Goal: Task Accomplishment & Management: Use online tool/utility

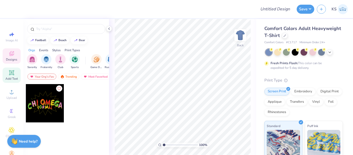
click at [6, 75] on div "Add Text" at bounding box center [12, 74] width 18 height 15
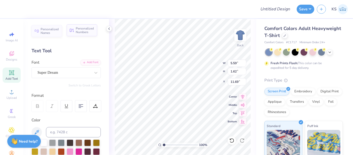
click at [78, 31] on span "Personalized Numbers" at bounding box center [85, 30] width 18 height 7
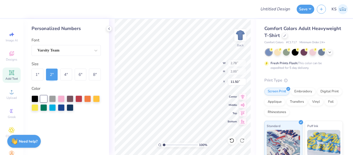
type input "2.78"
type input "2.00"
type input "11.50"
click at [93, 74] on div "8 "" at bounding box center [95, 75] width 12 height 12
type input "11.14"
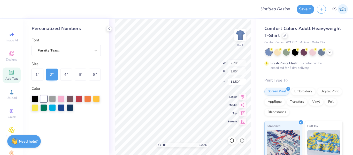
type input "8.00"
type input "8.50"
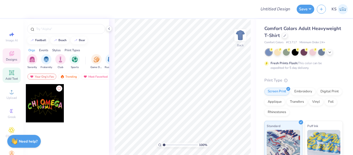
click at [9, 75] on icon at bounding box center [12, 73] width 6 height 6
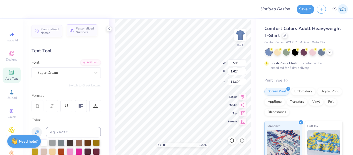
click at [80, 31] on span "Personalized Numbers" at bounding box center [85, 30] width 18 height 7
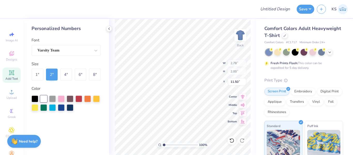
type input "2.78"
type input "2.00"
type input "11.50"
click at [95, 75] on div "8 "" at bounding box center [95, 75] width 12 height 12
type input "11.14"
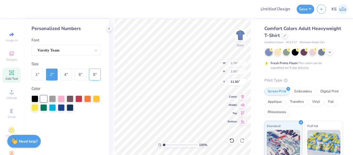
type input "8.00"
type input "8.50"
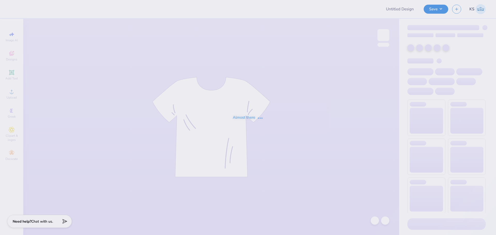
type input "[PERSON_NAME] : [PERSON_NAME][GEOGRAPHIC_DATA]"
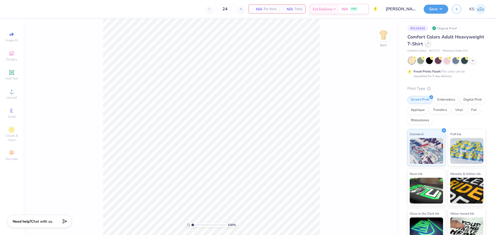
click at [429, 43] on icon at bounding box center [428, 44] width 2 height 2
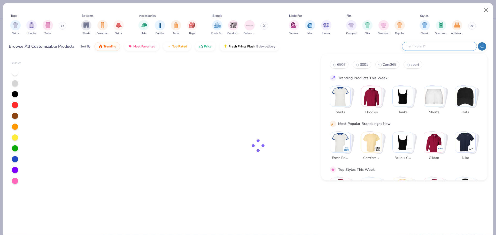
click at [439, 44] on input "text" at bounding box center [440, 46] width 68 height 6
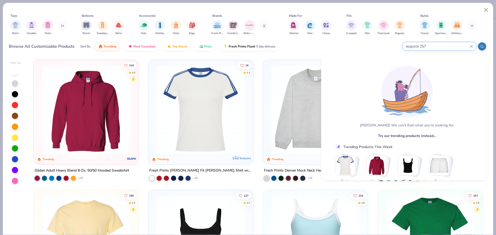
click at [433, 48] on input "augusta 257" at bounding box center [438, 46] width 65 height 6
click at [421, 46] on input "augusta 257" at bounding box center [438, 46] width 65 height 6
drag, startPoint x: 420, startPoint y: 46, endPoint x: 422, endPoint y: 43, distance: 2.8
click at [421, 46] on input "augusta 257" at bounding box center [438, 46] width 65 height 6
type input "257"
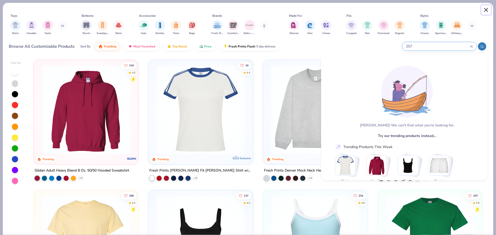
click at [488, 9] on button "Close" at bounding box center [487, 10] width 10 height 10
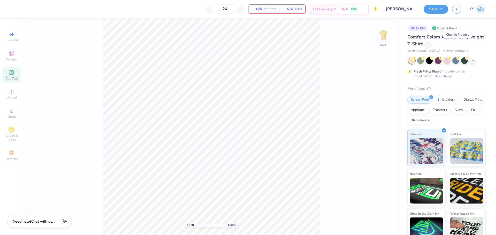
click at [13, 79] on span "Add Text" at bounding box center [11, 79] width 12 height 4
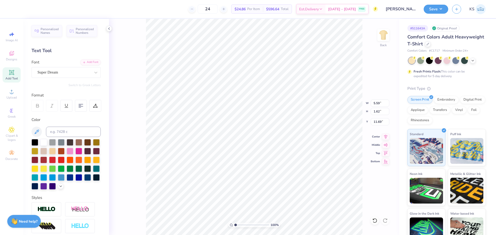
type textarea "PHI SIG"
type input "7.68"
type input "1.68"
type input "11.66"
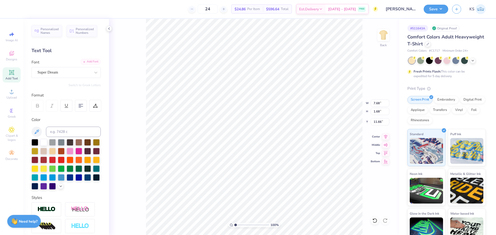
click at [84, 60] on div "Add Font" at bounding box center [90, 62] width 20 height 6
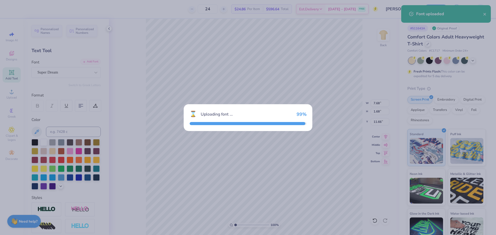
type input "6.61"
type input "1.80"
type input "11.60"
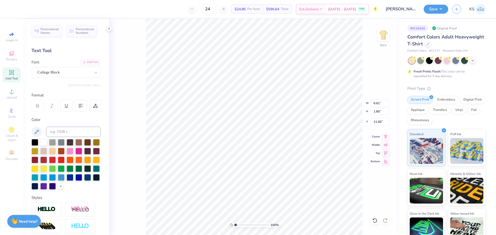
type input "4.41"
click at [101, 105] on div at bounding box center [95, 106] width 12 height 12
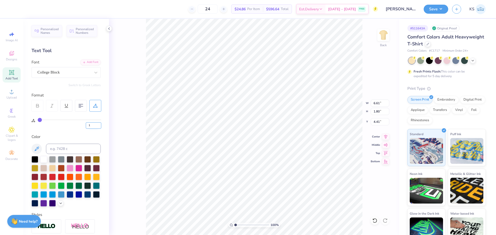
click at [98, 126] on input "1" at bounding box center [94, 126] width 16 height 6
click at [96, 126] on input "1" at bounding box center [94, 126] width 16 height 6
type input "10"
type input "7.99"
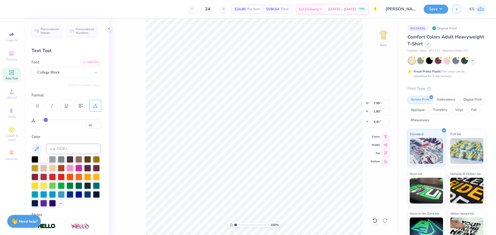
type input "3.00"
click at [387, 136] on icon at bounding box center [385, 136] width 7 height 6
click at [378, 105] on input "7.99" at bounding box center [380, 103] width 19 height 7
click at [378, 112] on input "1.80" at bounding box center [380, 111] width 19 height 7
type input "1.5"
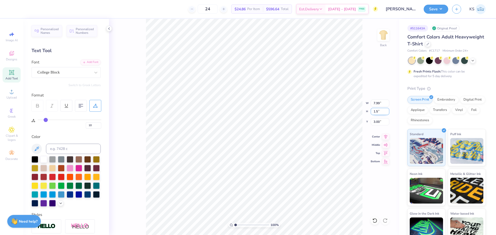
type input "6.64"
type input "1.50"
click at [382, 123] on input "3.15" at bounding box center [380, 121] width 19 height 7
type input "3.00"
type input "8.12"
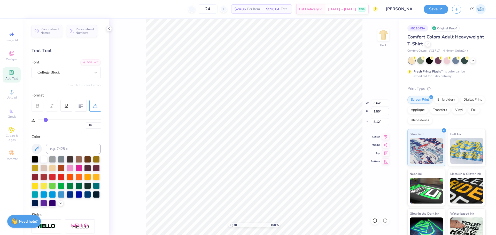
scroll to position [4, 1]
type textarea "25"
type input "1.96"
click at [80, 71] on div "College Block" at bounding box center [64, 73] width 54 height 8
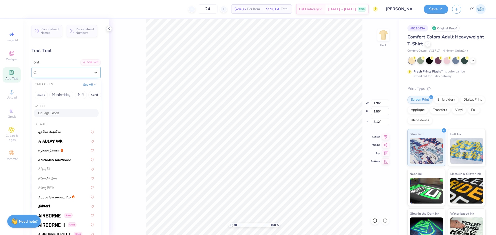
click at [78, 72] on div "College Block" at bounding box center [63, 73] width 53 height 6
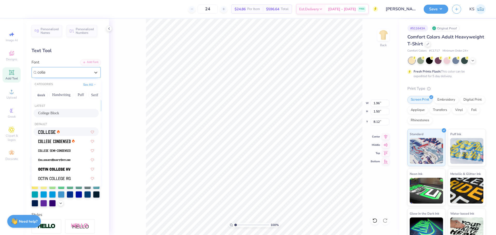
click at [61, 130] on div at bounding box center [66, 131] width 56 height 5
type input "colle"
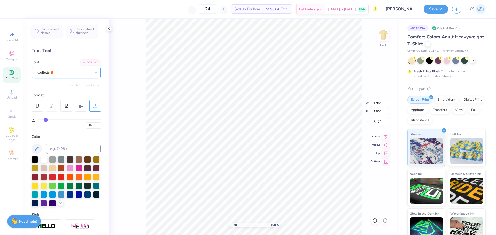
type input "1.88"
type input "1.31"
type input "8.21"
click at [378, 221] on div at bounding box center [375, 221] width 8 height 8
type input "6.64"
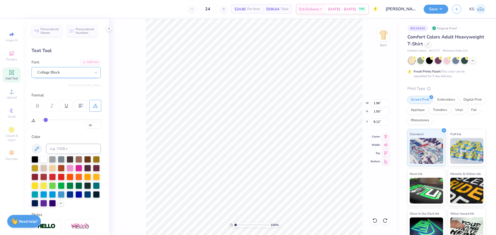
type input "3.00"
type input "1.96"
type input "8.12"
click at [379, 103] on input "1.96" at bounding box center [380, 103] width 19 height 7
type input "10.00"
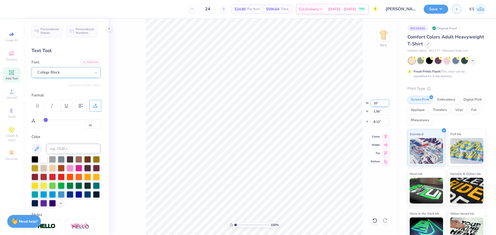
type input "7.66"
type input "5.04"
click at [387, 135] on icon at bounding box center [385, 136] width 3 height 4
click at [387, 136] on icon at bounding box center [385, 137] width 7 height 6
click at [95, 126] on input "10" at bounding box center [94, 126] width 16 height 6
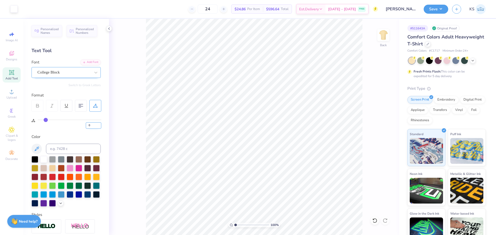
type input "0"
drag, startPoint x: 390, startPoint y: 135, endPoint x: 387, endPoint y: 135, distance: 2.8
click at [389, 135] on div "100 % Back W 9.02 9.02 " H 7.65 7.65 " Y 5.04 5.04 " Center Middle Top Bottom" at bounding box center [254, 127] width 290 height 217
click at [386, 135] on div "100 % Back W 9.02 H 7.65 Y 5.04 Center Middle Top Bottom" at bounding box center [254, 127] width 290 height 217
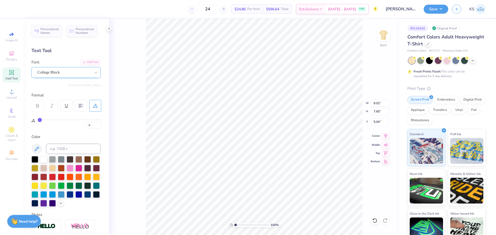
click at [386, 136] on icon at bounding box center [385, 136] width 3 height 4
click at [93, 198] on div at bounding box center [96, 194] width 7 height 7
click at [16, 7] on div at bounding box center [13, 8] width 7 height 7
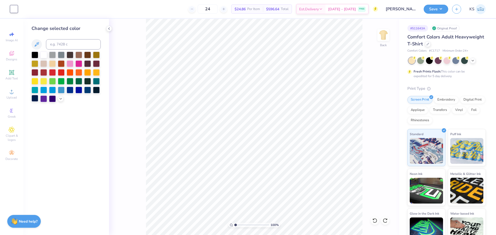
click at [34, 98] on div at bounding box center [35, 98] width 7 height 7
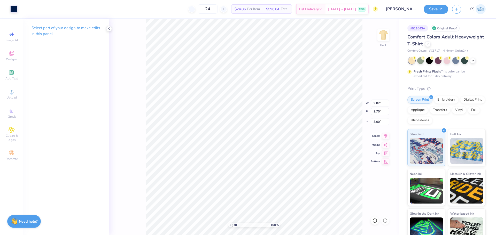
click at [384, 137] on icon at bounding box center [385, 136] width 7 height 6
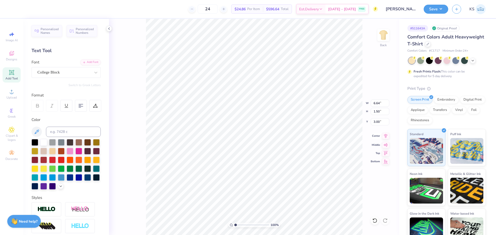
click at [386, 137] on icon at bounding box center [385, 136] width 7 height 6
click at [379, 105] on input "9.02" at bounding box center [380, 103] width 19 height 7
type input "9.00"
type input "7.64"
type input "5.45"
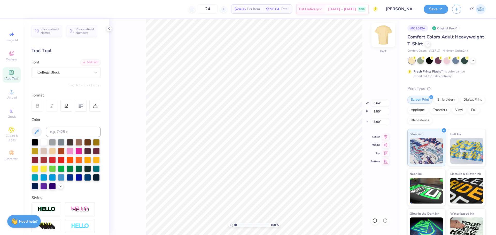
click at [385, 34] on img at bounding box center [383, 35] width 21 height 21
click at [307, 103] on div "Almost there" at bounding box center [302, 127] width 387 height 217
type textarea "HOMECOMING"
click at [378, 103] on input "12.33" at bounding box center [380, 103] width 19 height 7
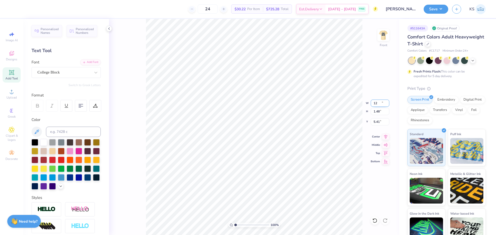
type input "12.00"
type input "1.48"
click at [381, 121] on input "5.41" at bounding box center [380, 121] width 19 height 7
type input "3.00"
click at [378, 111] on input "1.48" at bounding box center [380, 111] width 19 height 7
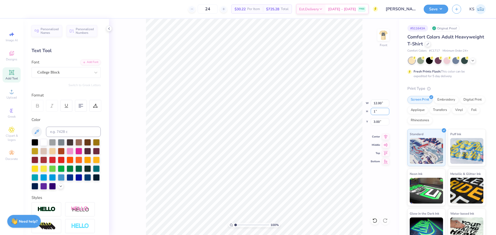
type input "1"
click at [382, 35] on img at bounding box center [383, 35] width 21 height 21
type input "9.00"
type input "7.64"
type input "5.45"
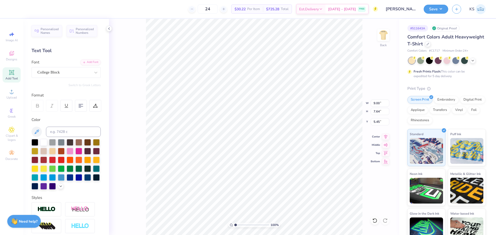
type input "6.64"
type input "1.50"
type input "3.00"
type input "9.00"
type input "7.64"
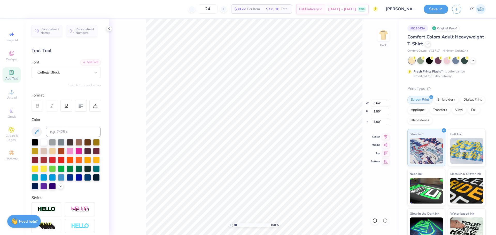
type input "5.45"
click at [385, 37] on img at bounding box center [383, 35] width 21 height 21
click at [382, 34] on img at bounding box center [383, 35] width 21 height 21
click at [429, 8] on button "Save" at bounding box center [436, 8] width 25 height 9
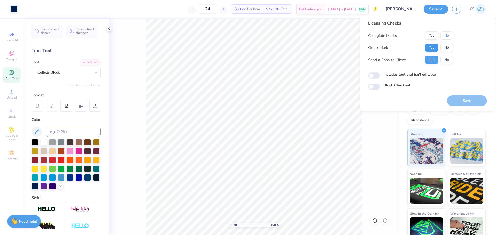
drag, startPoint x: 445, startPoint y: 37, endPoint x: 434, endPoint y: 47, distance: 14.7
click at [442, 40] on div "Collegiate Marks Yes No Greek Marks Yes No Send a Copy to Client Yes No" at bounding box center [410, 48] width 85 height 33
click at [433, 47] on button "Yes" at bounding box center [431, 48] width 13 height 8
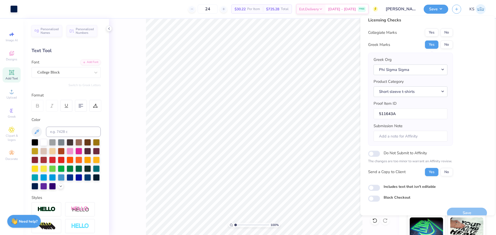
scroll to position [12, 0]
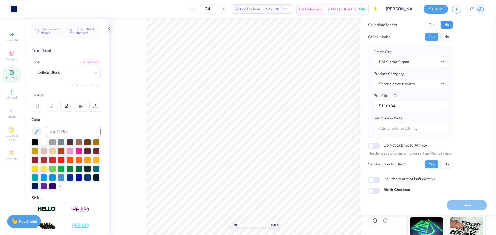
click at [452, 26] on button "No" at bounding box center [447, 25] width 12 height 8
click at [466, 205] on button "Save" at bounding box center [467, 205] width 40 height 11
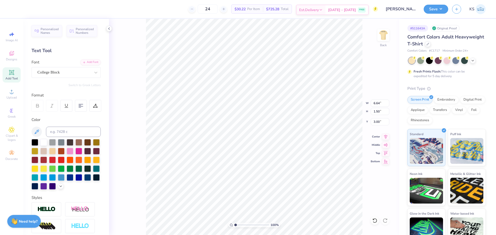
scroll to position [4, 1]
click at [96, 106] on icon at bounding box center [95, 106] width 5 height 5
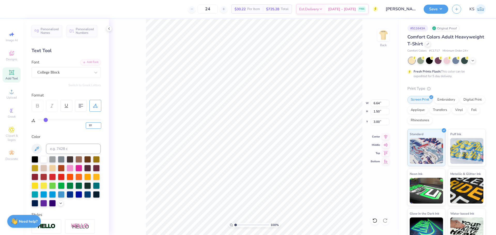
click at [94, 124] on input "10" at bounding box center [94, 126] width 16 height 6
type input "0"
click at [381, 121] on input "5.45" at bounding box center [380, 121] width 19 height 7
click at [384, 34] on img at bounding box center [383, 35] width 21 height 21
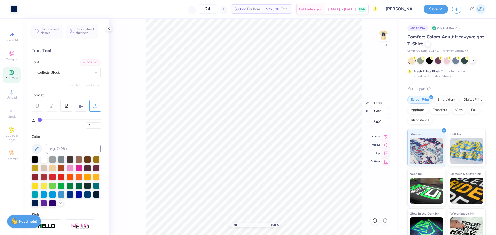
type input "10"
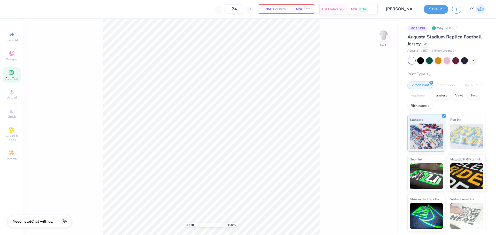
click at [14, 74] on icon at bounding box center [12, 73] width 6 height 6
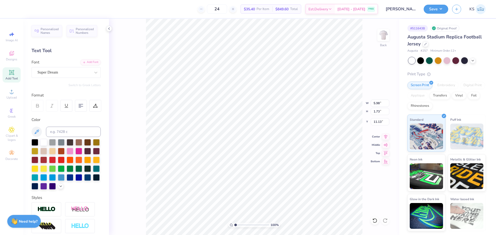
scroll to position [4, 1]
type textarea "PHI SIG"
click at [87, 63] on div "Add Font" at bounding box center [90, 62] width 20 height 6
type input "8.21"
type input "1.80"
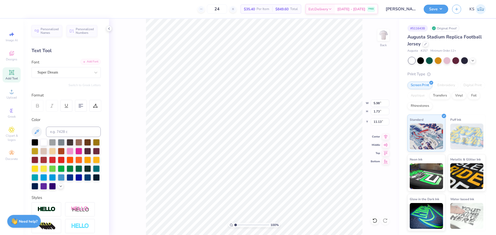
type input "11.10"
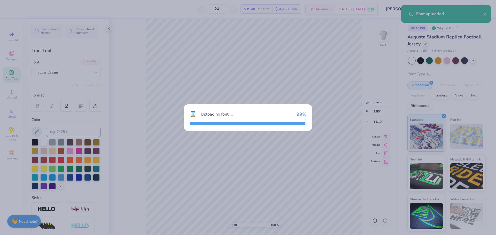
type input "7.07"
type input "1.93"
type input "11.03"
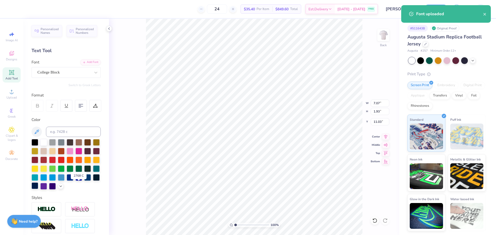
click at [38, 187] on div at bounding box center [35, 186] width 7 height 7
click at [135, 180] on div "100 % Back W 7.07 7.07 " H 1.93 1.93 " Y 11.03 11.03 " Center [GEOGRAPHIC_DATA]" at bounding box center [254, 127] width 290 height 217
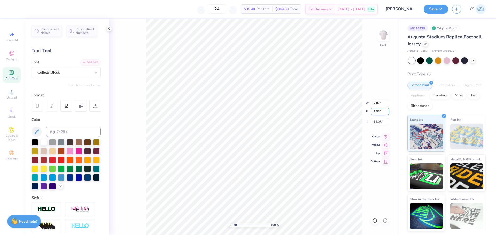
click at [377, 113] on input "1.93" at bounding box center [380, 111] width 19 height 7
type input "1.5"
type input "5.49"
type input "1.50"
click at [379, 124] on input "11.25" at bounding box center [380, 121] width 19 height 7
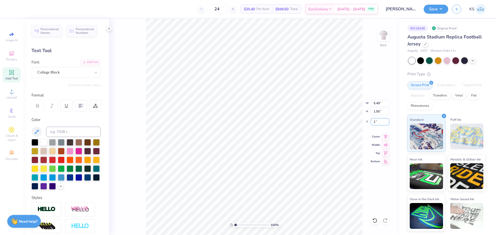
type input "1.00"
click at [93, 106] on div at bounding box center [95, 106] width 12 height 12
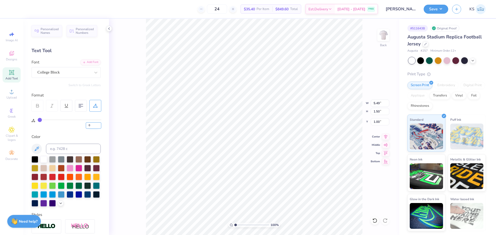
click at [93, 126] on input "0" at bounding box center [94, 126] width 16 height 6
paste input "1"
type input "10"
type input "6.64"
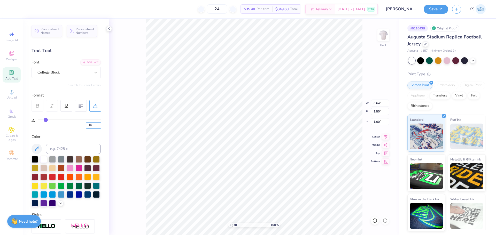
type input "10"
type input "3.14"
type textarea "25"
type input "1.96"
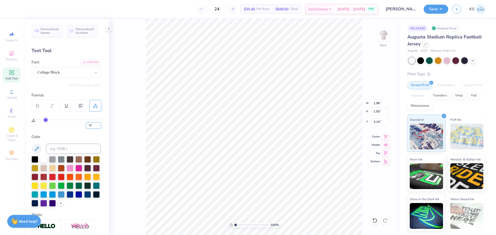
click at [95, 124] on input "10" at bounding box center [94, 126] width 16 height 6
type input "0"
type input "1.77"
click at [379, 104] on input "1.77" at bounding box center [380, 103] width 19 height 7
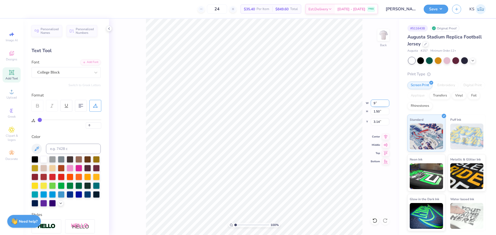
type input "9.00"
type input "7.64"
drag, startPoint x: 377, startPoint y: 123, endPoint x: 376, endPoint y: 120, distance: 2.7
click at [377, 123] on input "0.50" at bounding box center [380, 121] width 19 height 7
paste input "5.45"
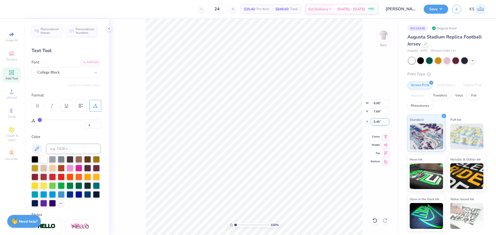
type input "5.45"
type input "10"
click at [380, 123] on input "0.96" at bounding box center [380, 121] width 19 height 7
type input "3.00"
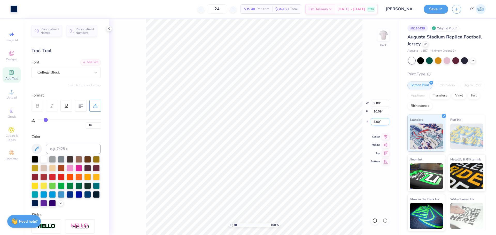
click at [382, 122] on input "3.00" at bounding box center [380, 121] width 19 height 7
type input "1.00"
click at [383, 33] on img at bounding box center [383, 35] width 21 height 21
paste textarea "HOMECOMIN"
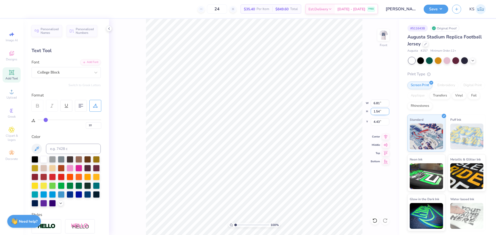
type textarea "HOMECOMING"
click at [377, 103] on input "12.43" at bounding box center [380, 103] width 19 height 7
type input "12.00"
type input "1.48"
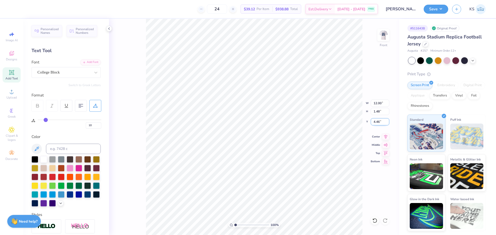
click at [380, 123] on input "4.46" at bounding box center [380, 121] width 19 height 7
click at [380, 123] on input "2.00" at bounding box center [380, 121] width 19 height 7
click at [380, 124] on input "4.00" at bounding box center [380, 121] width 19 height 7
type input "3.00"
click at [386, 36] on img at bounding box center [383, 35] width 21 height 21
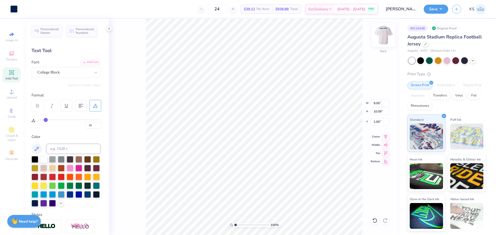
click at [385, 43] on img at bounding box center [383, 35] width 21 height 21
click at [440, 9] on button "Save" at bounding box center [436, 8] width 25 height 9
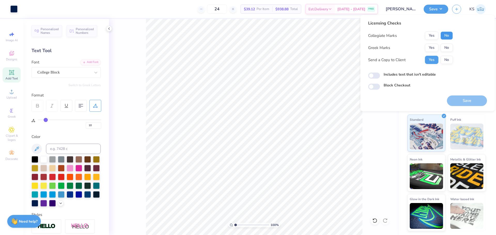
click at [447, 38] on button "No" at bounding box center [447, 36] width 12 height 8
click at [435, 46] on button "Yes" at bounding box center [431, 48] width 13 height 8
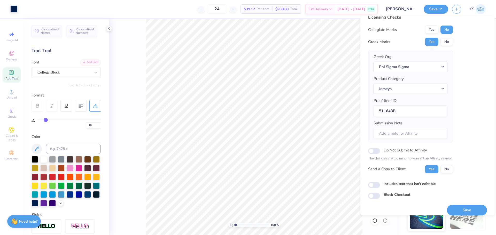
scroll to position [12, 0]
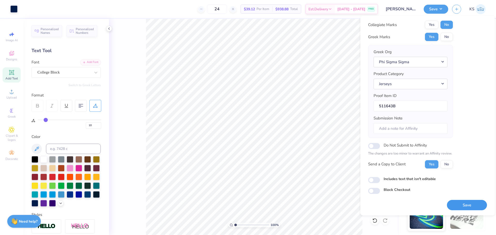
click at [463, 203] on button "Save" at bounding box center [467, 205] width 40 height 11
